Goal: Information Seeking & Learning: Learn about a topic

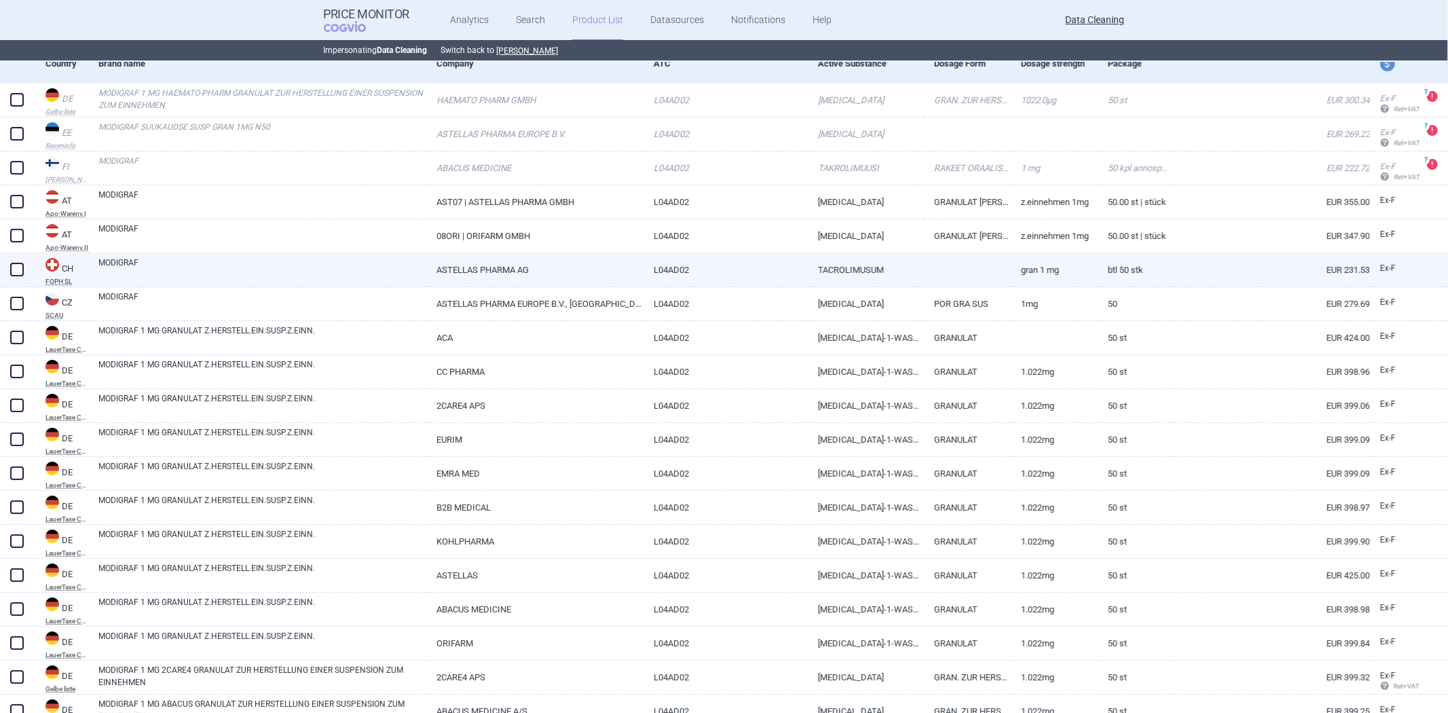
scroll to position [151, 0]
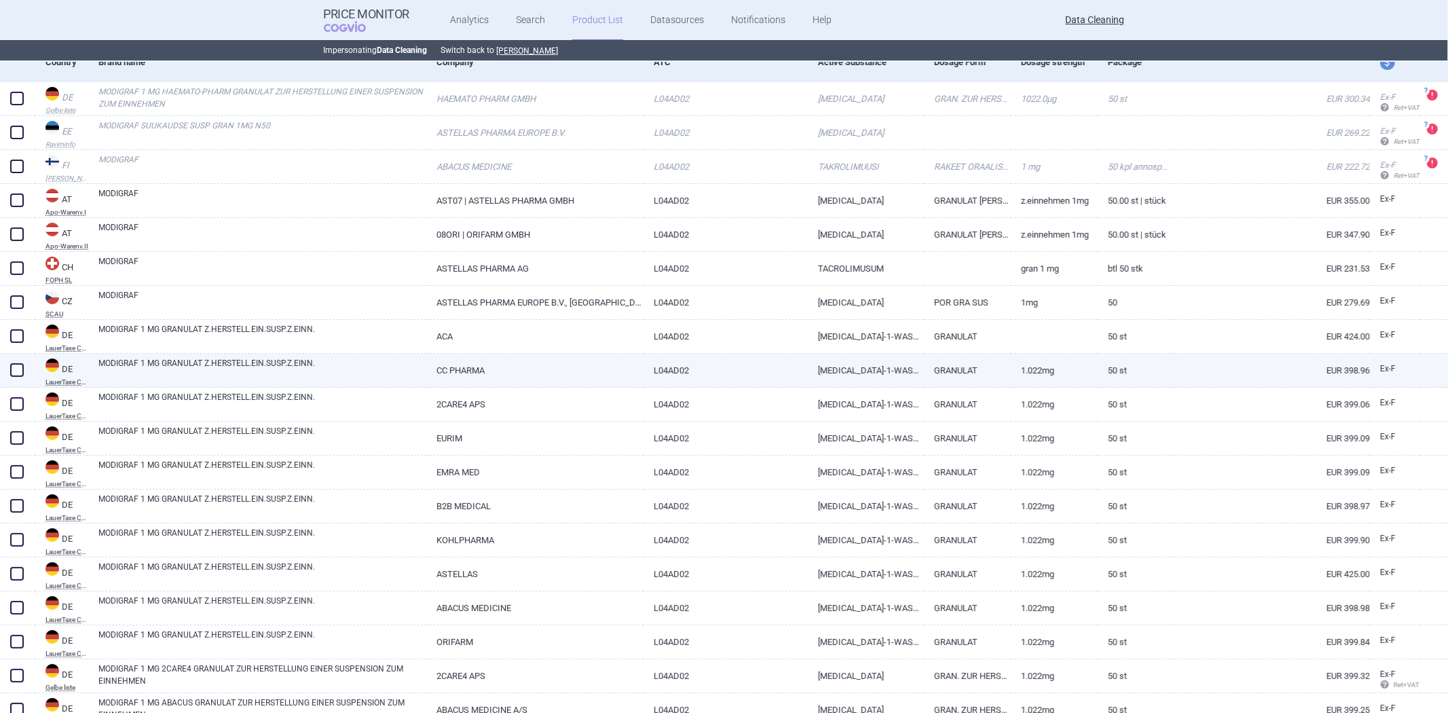
click at [896, 374] on link "[MEDICAL_DATA]-1-WASSER 1,022 MG" at bounding box center [866, 370] width 116 height 33
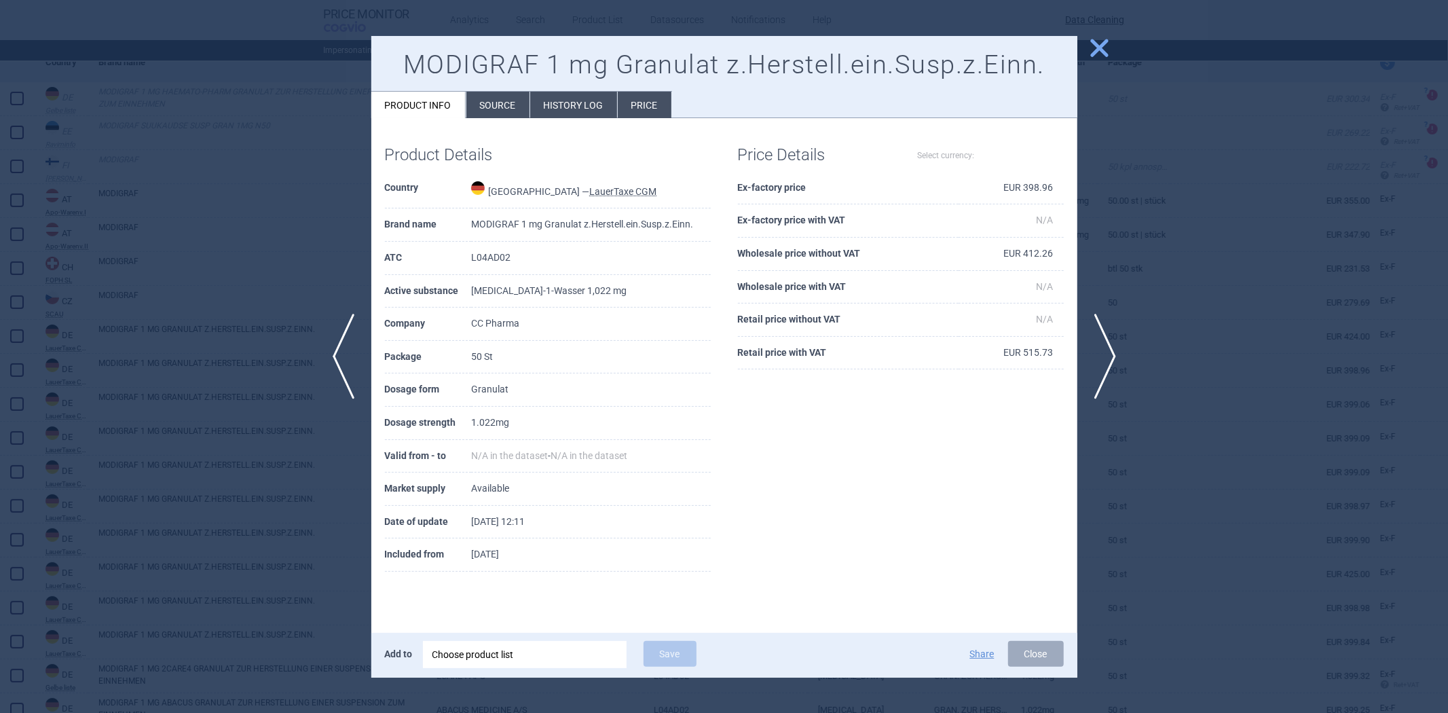
select select "EUR"
click at [1098, 56] on span "close" at bounding box center [1099, 48] width 24 height 24
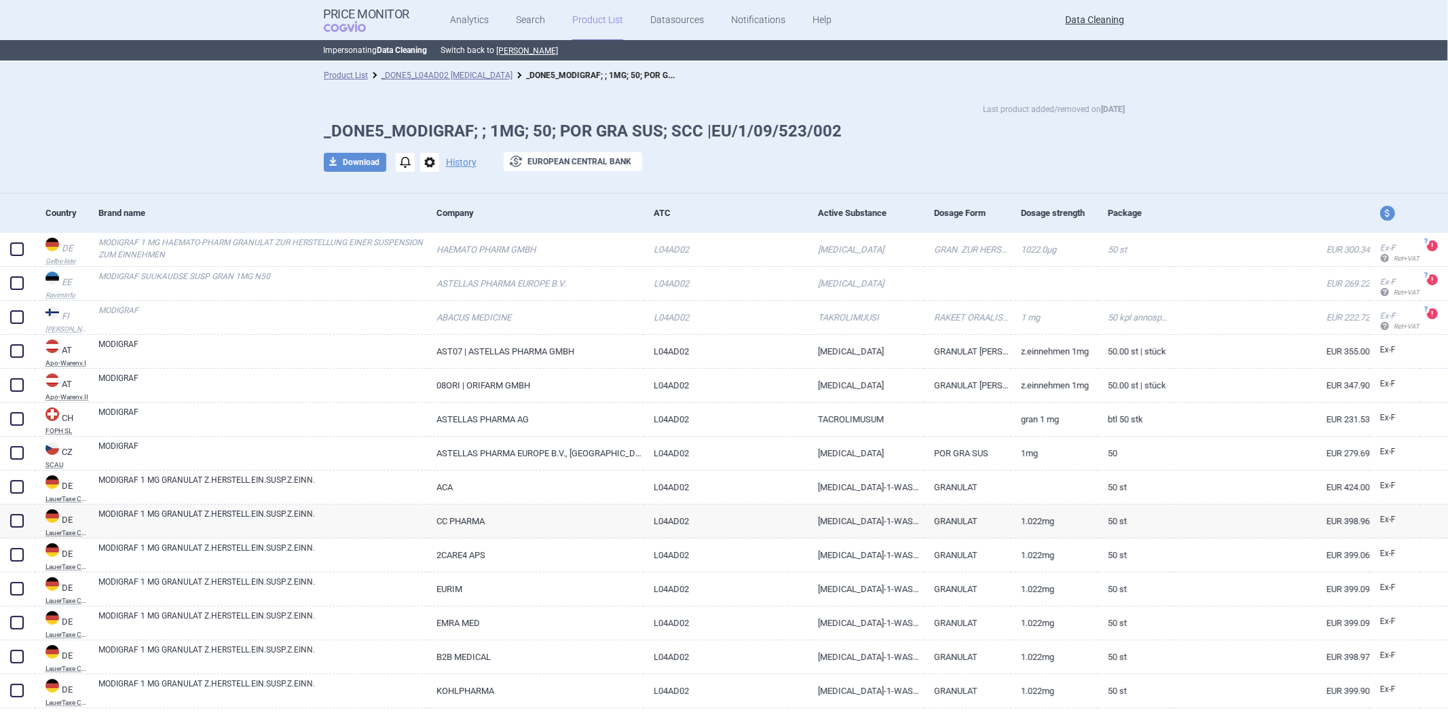
drag, startPoint x: 777, startPoint y: 187, endPoint x: 767, endPoint y: 188, distance: 10.2
click at [775, 187] on div "Last product added/removed on [DATE] _DONE5_MODIGRAF; ; 1MG; 50; POR GRA SUS; S…" at bounding box center [724, 141] width 1448 height 105
click at [762, 190] on div "Last product added/removed on [DATE] _DONE5_MODIGRAF; ; 1MG; 50; POR GRA SUS; S…" at bounding box center [724, 141] width 1448 height 105
click at [757, 191] on div "Last product added/removed on [DATE] _DONE5_MODIGRAF; ; 1MG; 50; POR GRA SUS; S…" at bounding box center [724, 141] width 1448 height 105
click at [747, 197] on div "ATC" at bounding box center [731, 212] width 154 height 33
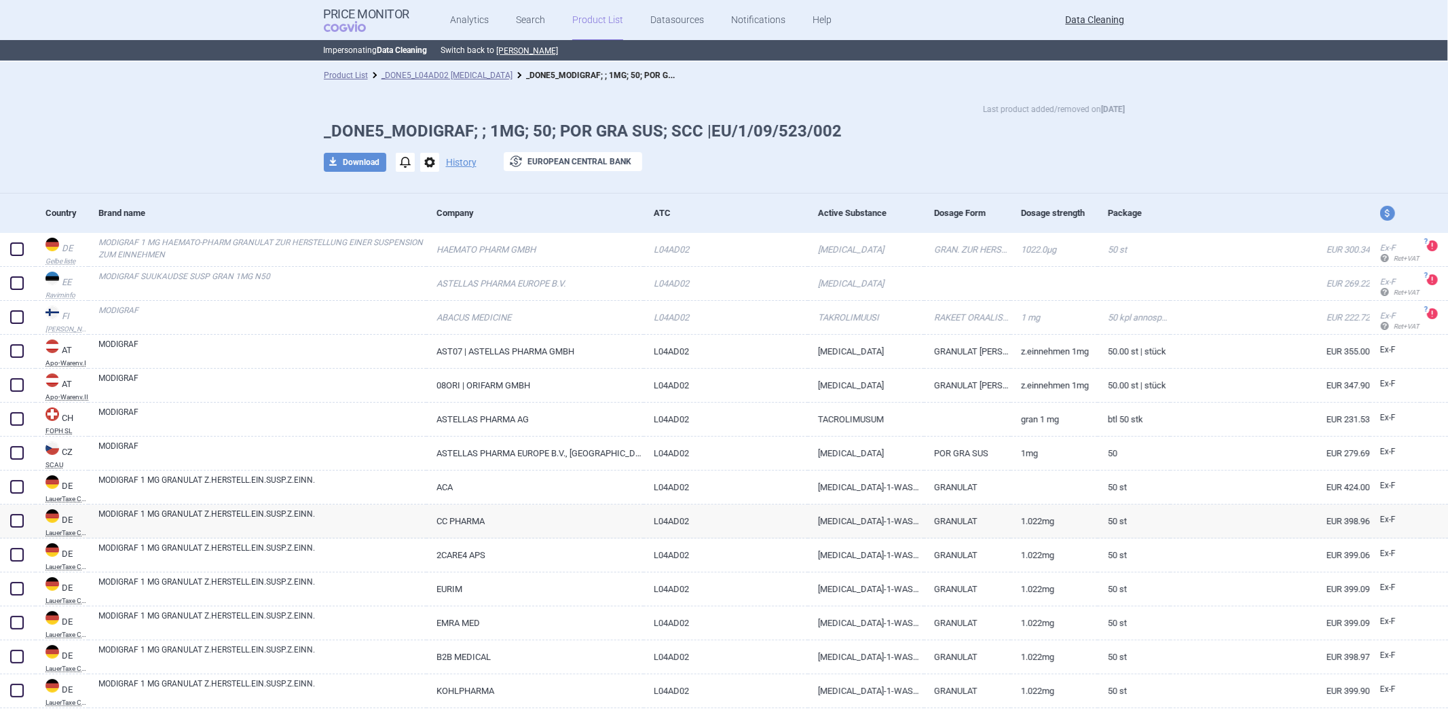
click at [641, 122] on h1 "_DONE5_MODIGRAF; ; 1MG; 50; POR GRA SUS; SCC |EU/1/09/523/002" at bounding box center [724, 131] width 801 height 20
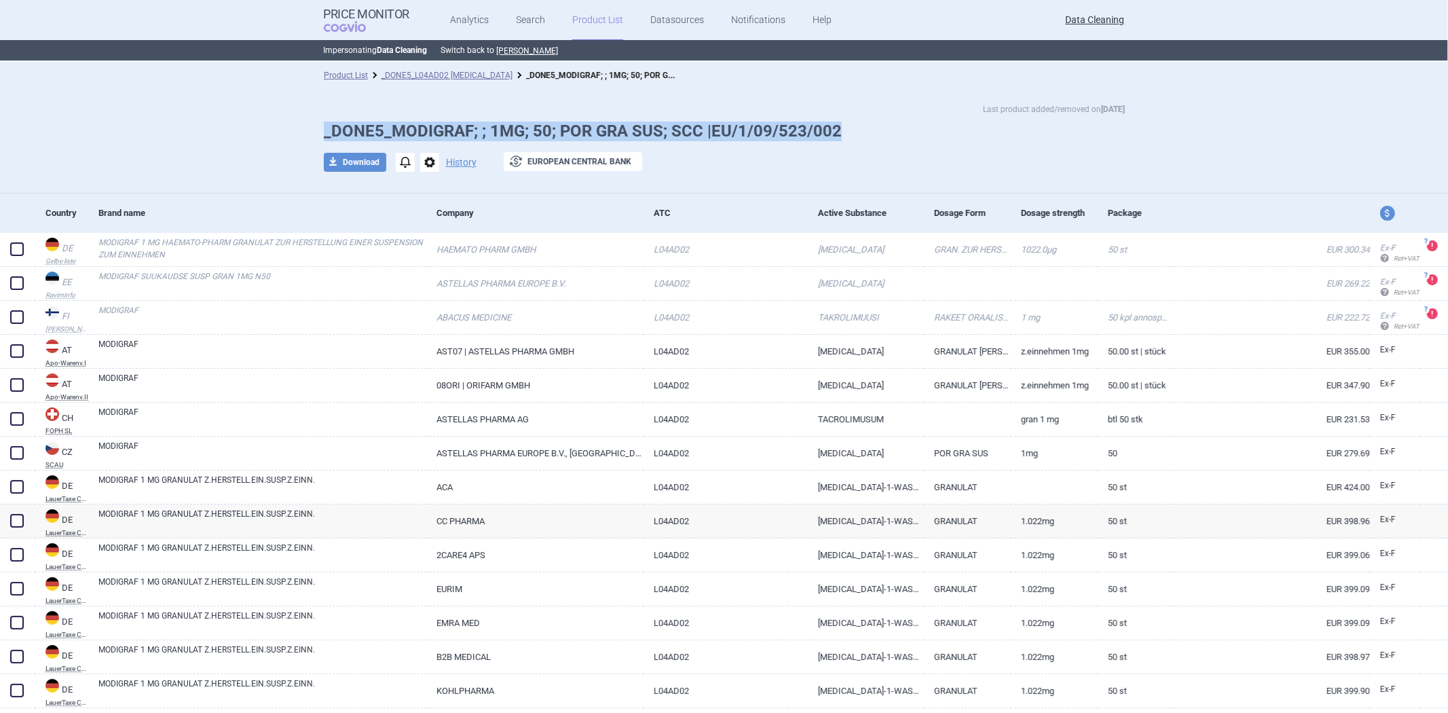
click at [641, 119] on div "Last product added/removed on [DATE] _DONE5_MODIGRAF; ; 1MG; 50; POR GRA SUS; S…" at bounding box center [724, 143] width 855 height 83
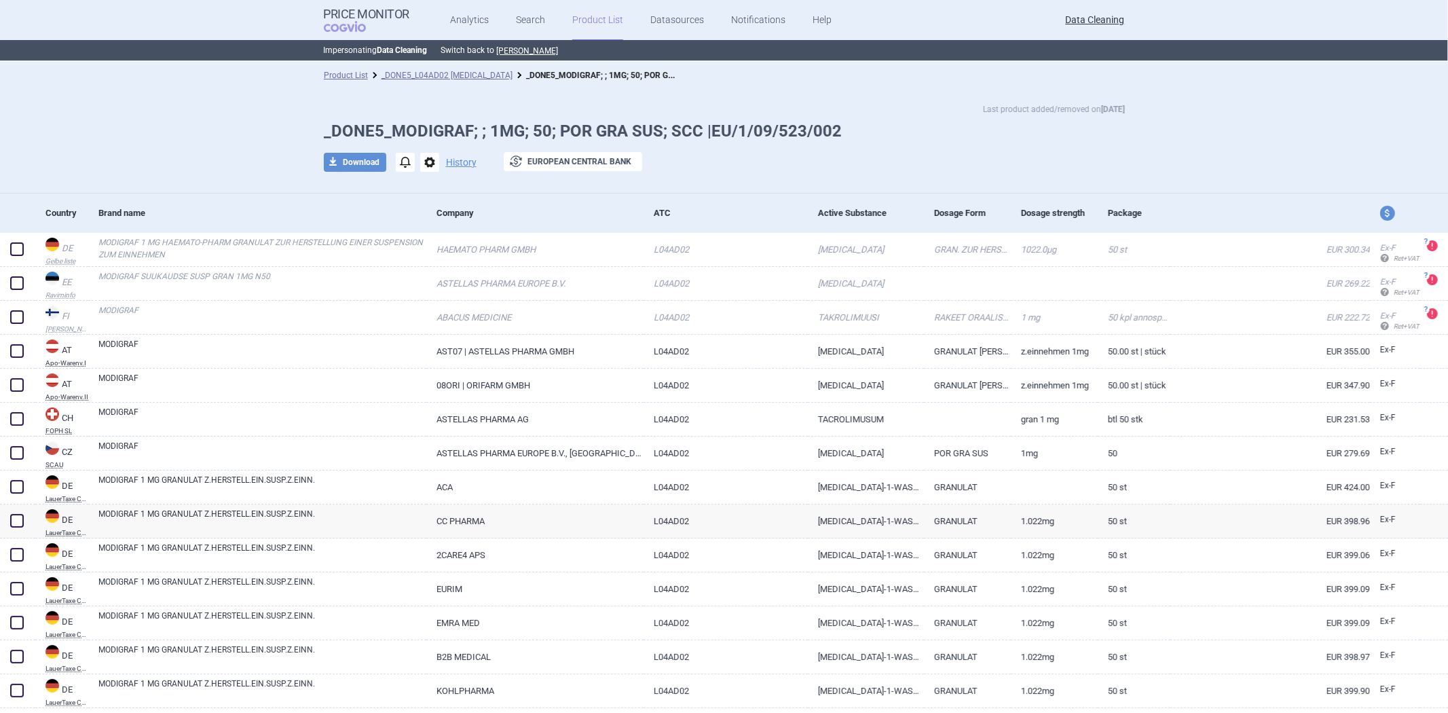
click at [706, 80] on ul "Product List _DONE5_L04AD02 [MEDICAL_DATA] _DONE5_MODIGRAF; ; 1MG; 50; POR GRA …" at bounding box center [724, 76] width 801 height 14
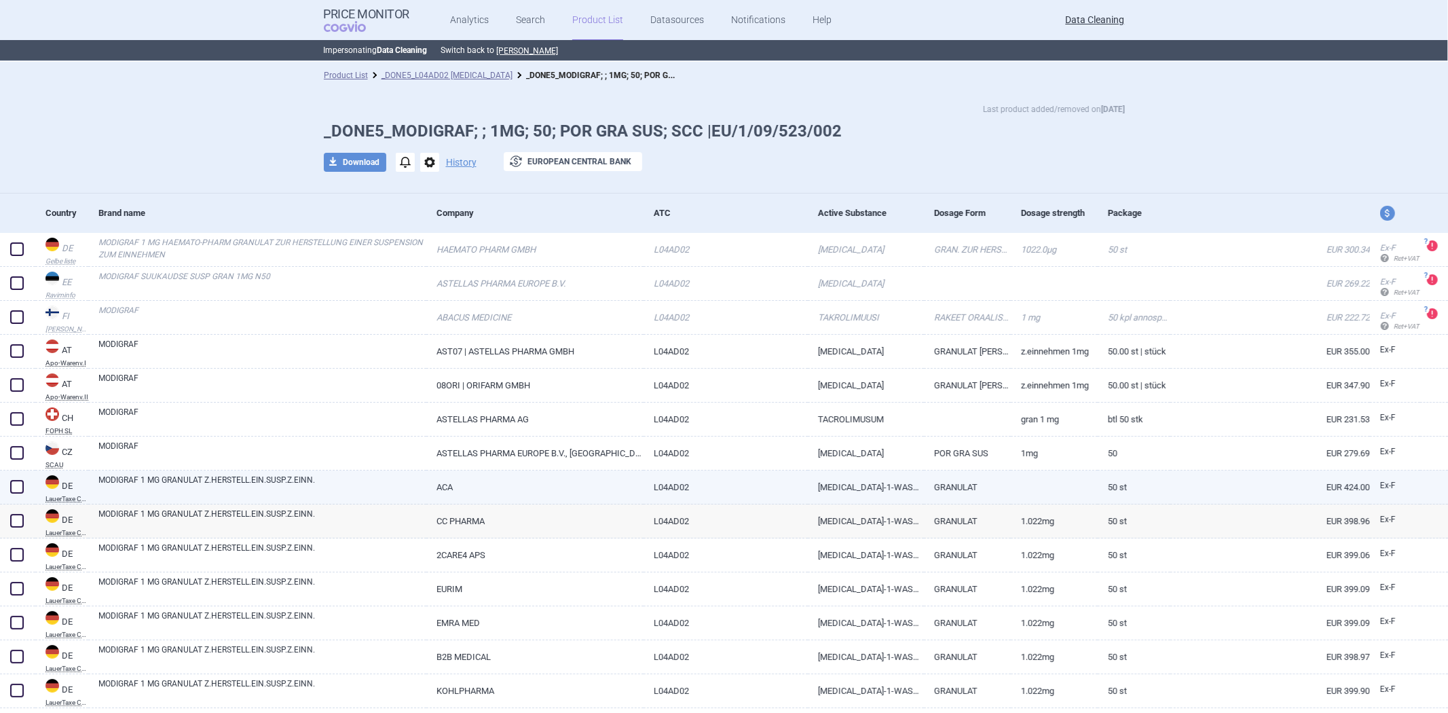
click at [985, 478] on link "GRANULAT" at bounding box center [967, 486] width 87 height 33
select select "EUR"
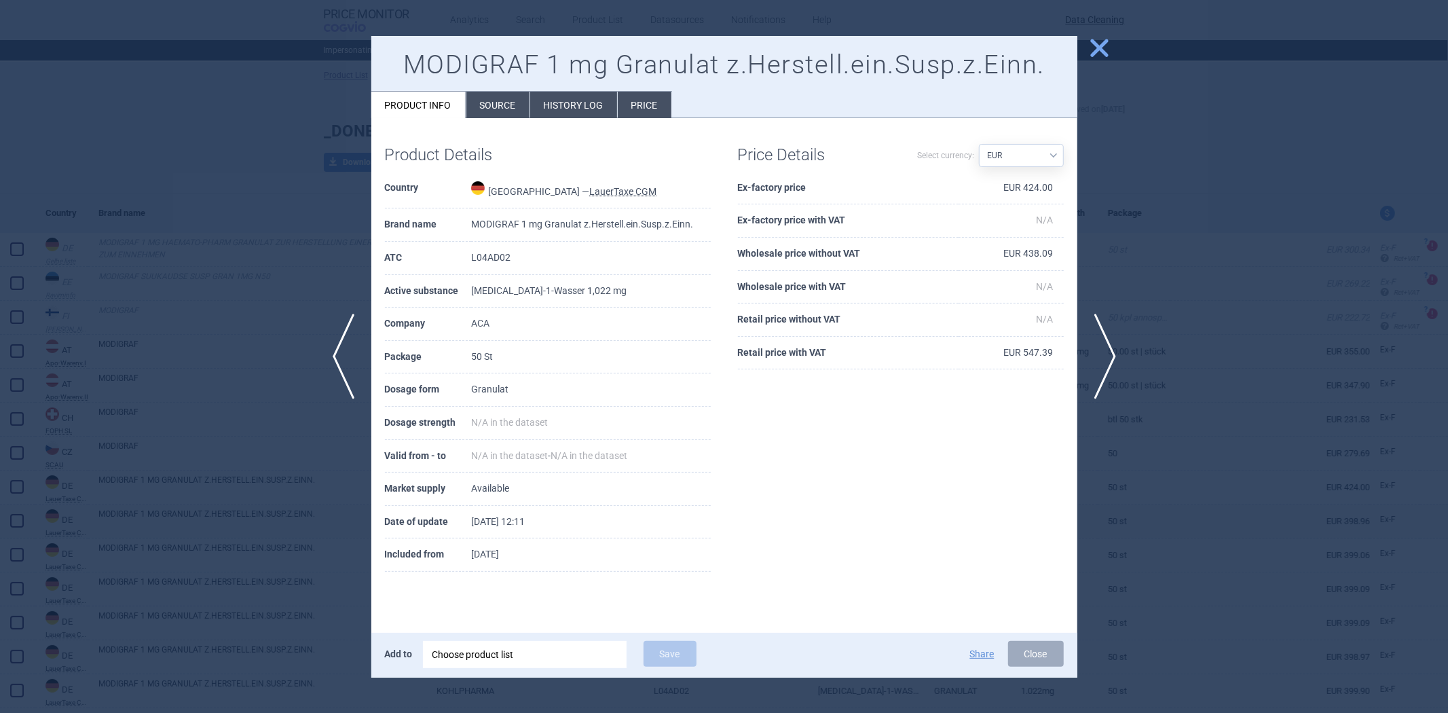
click at [1151, 200] on div at bounding box center [724, 356] width 1448 height 713
